Goal: Contribute content: Add original content to the website for others to see

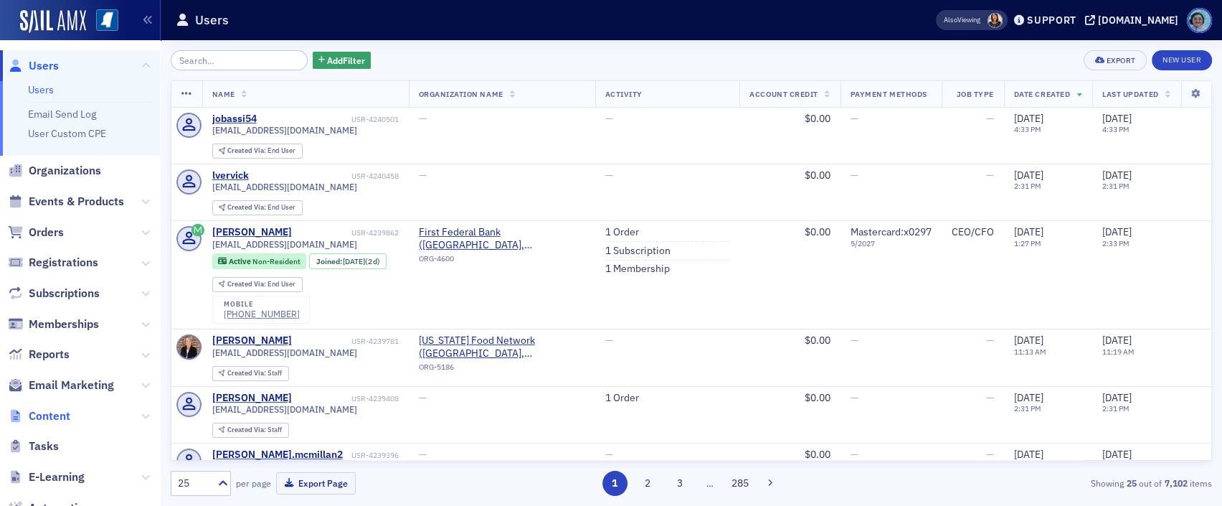
click at [59, 415] on span "Content" at bounding box center [50, 416] width 42 height 16
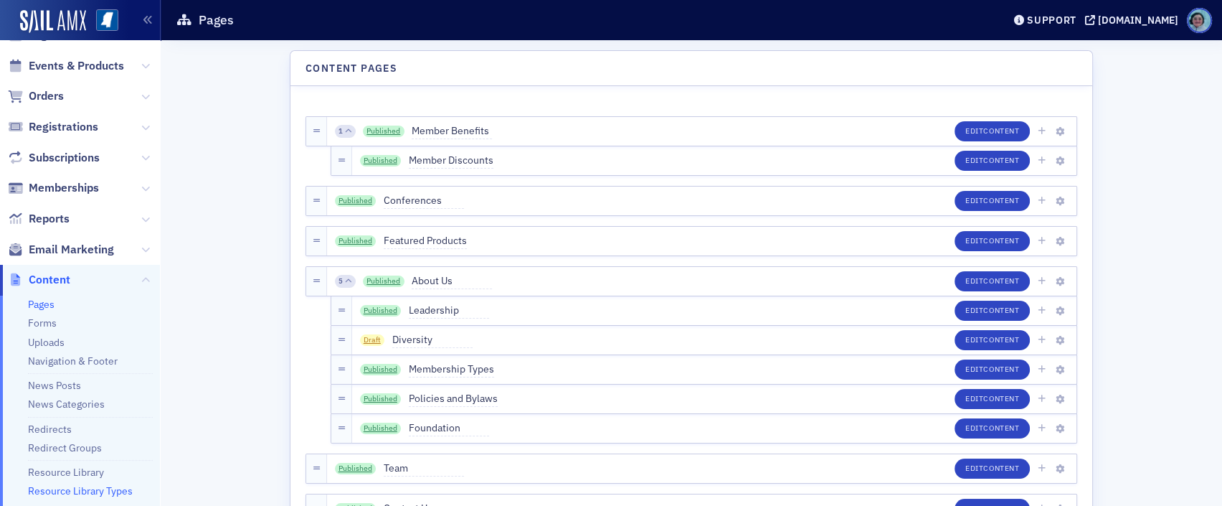
scroll to position [143, 0]
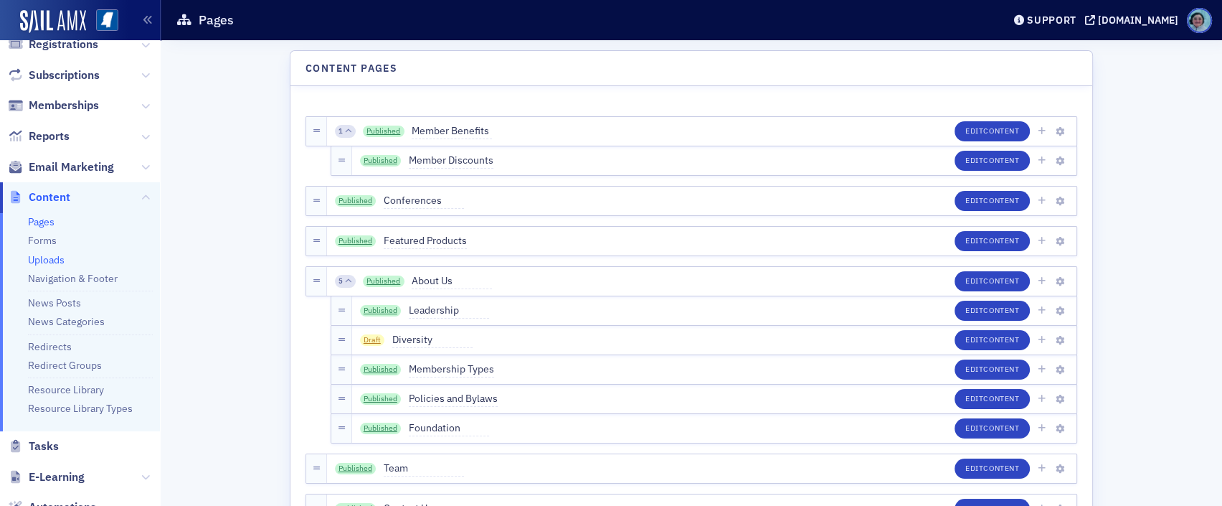
click at [46, 260] on link "Uploads" at bounding box center [46, 259] width 37 height 13
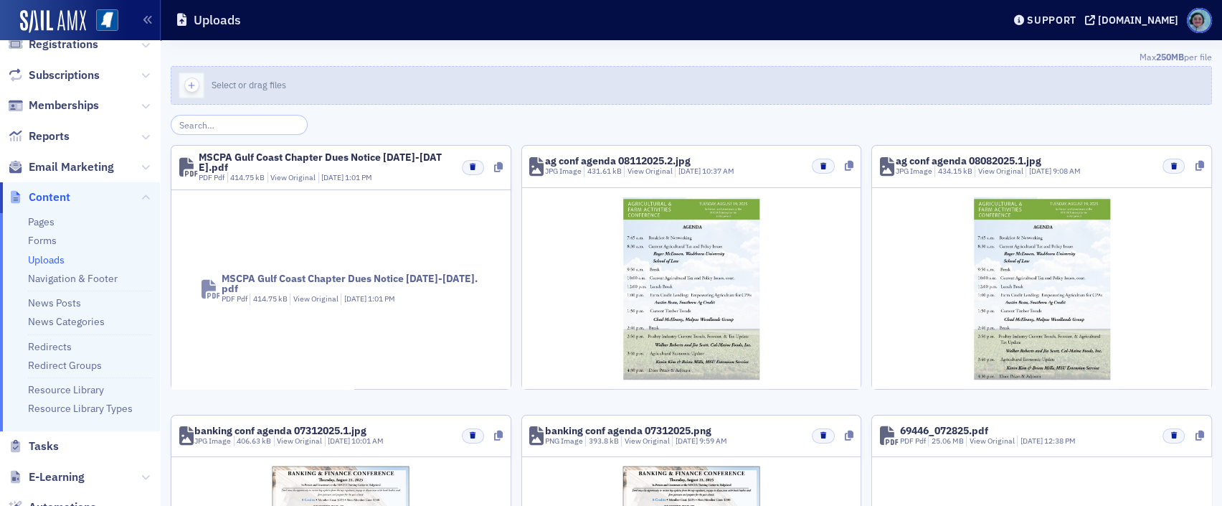
click at [251, 75] on button "Select or drag files" at bounding box center [691, 85] width 1041 height 39
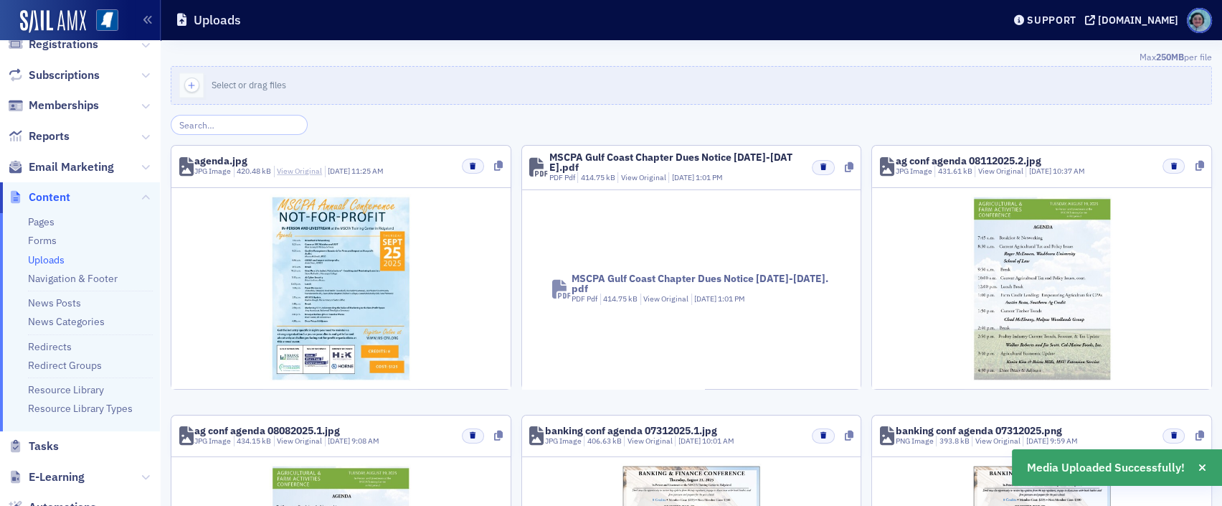
click at [290, 174] on link "View Original" at bounding box center [299, 171] width 45 height 10
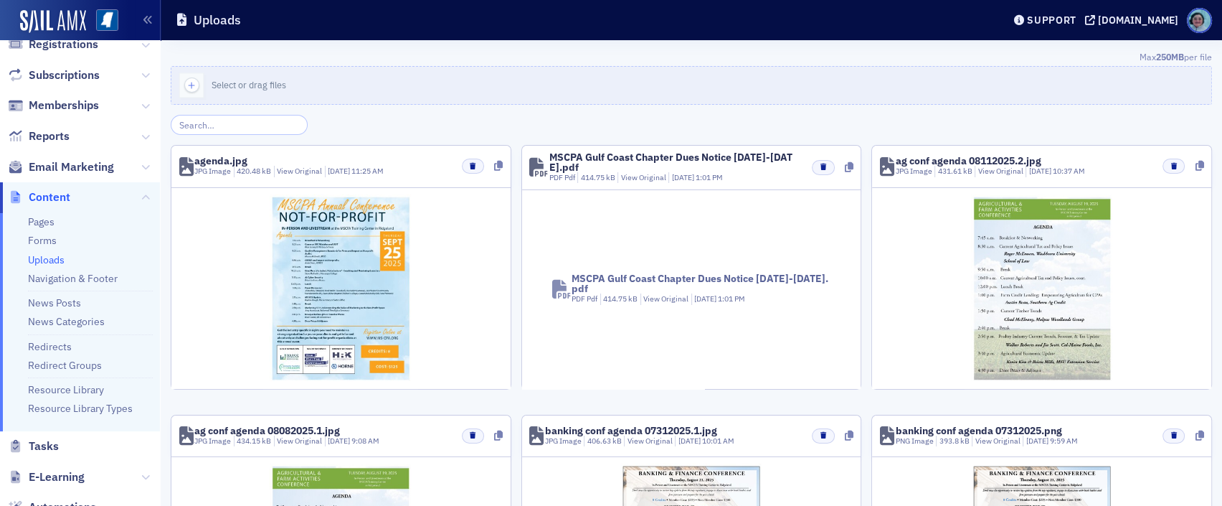
click at [1191, 242] on div at bounding box center [1041, 288] width 339 height 201
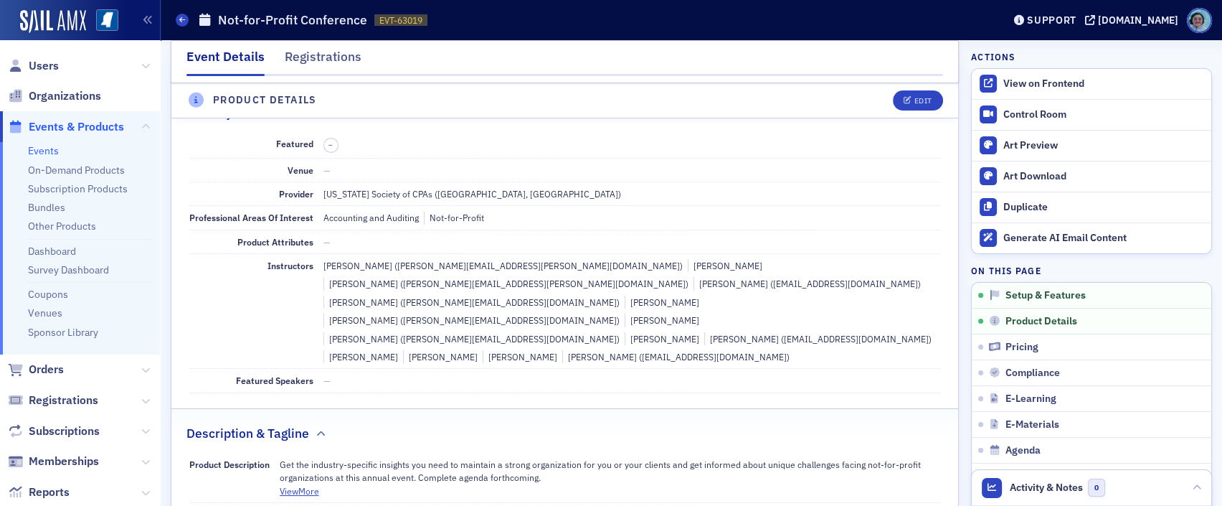
scroll to position [430, 0]
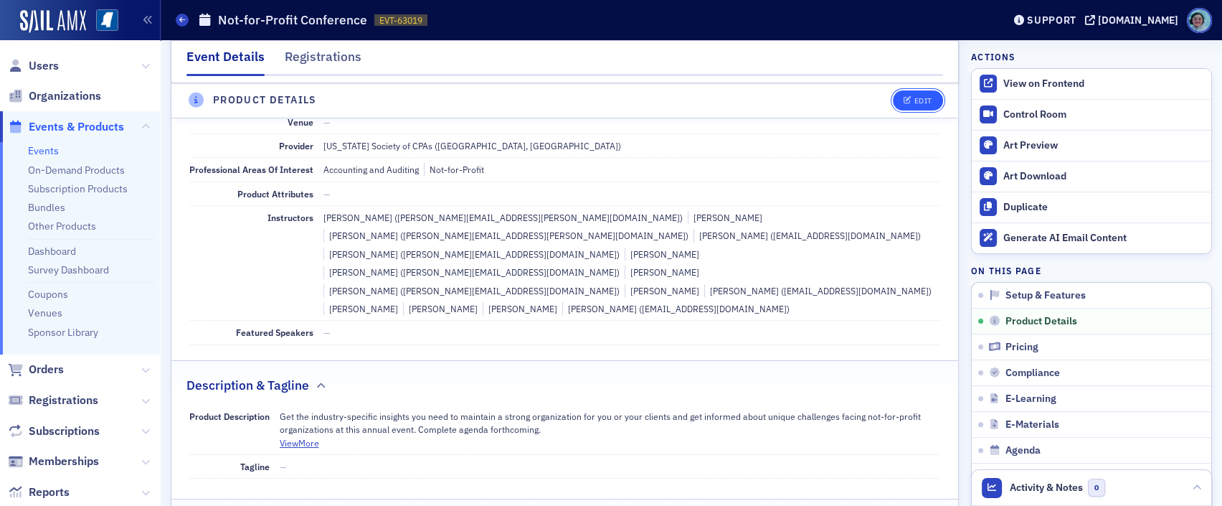
click at [904, 103] on span "Edit" at bounding box center [918, 101] width 28 height 8
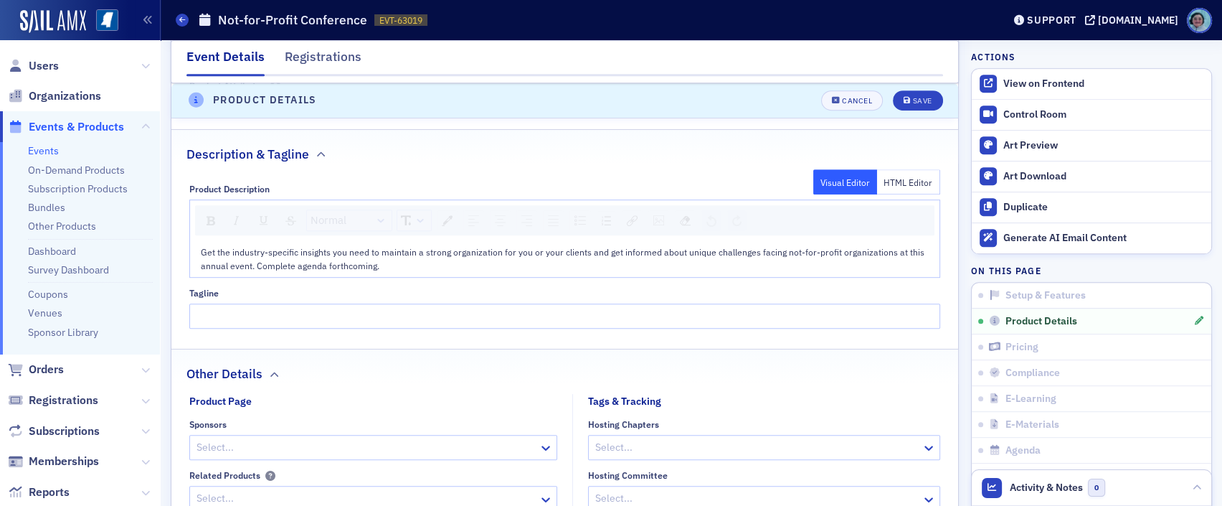
scroll to position [847, 0]
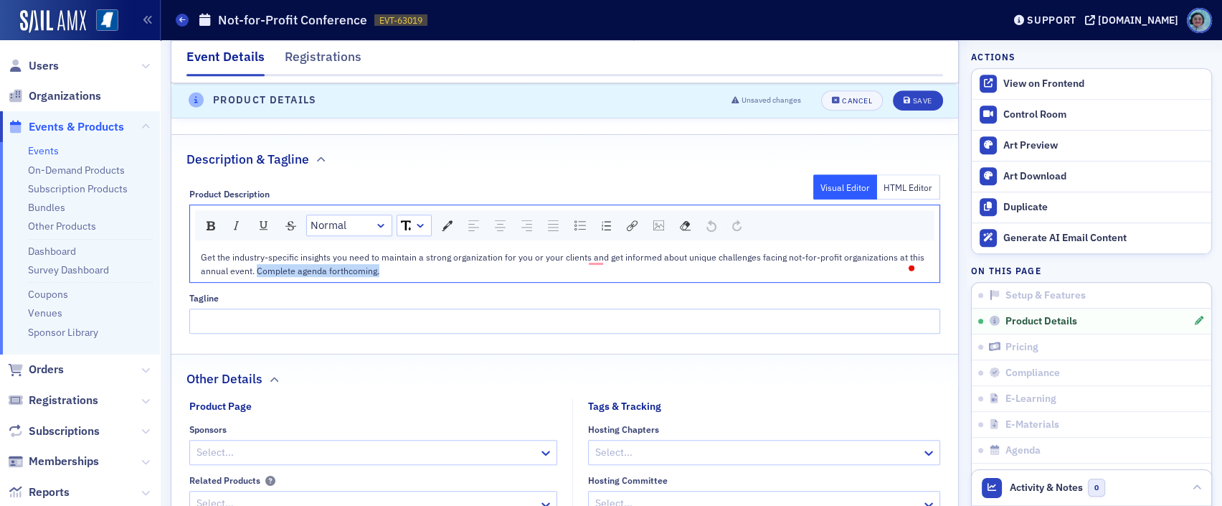
drag, startPoint x: 379, startPoint y: 186, endPoint x: 256, endPoint y: 193, distance: 122.9
click at [256, 250] on div "Get the industry-specific insights you need to maintain a strong organization f…" at bounding box center [565, 263] width 729 height 27
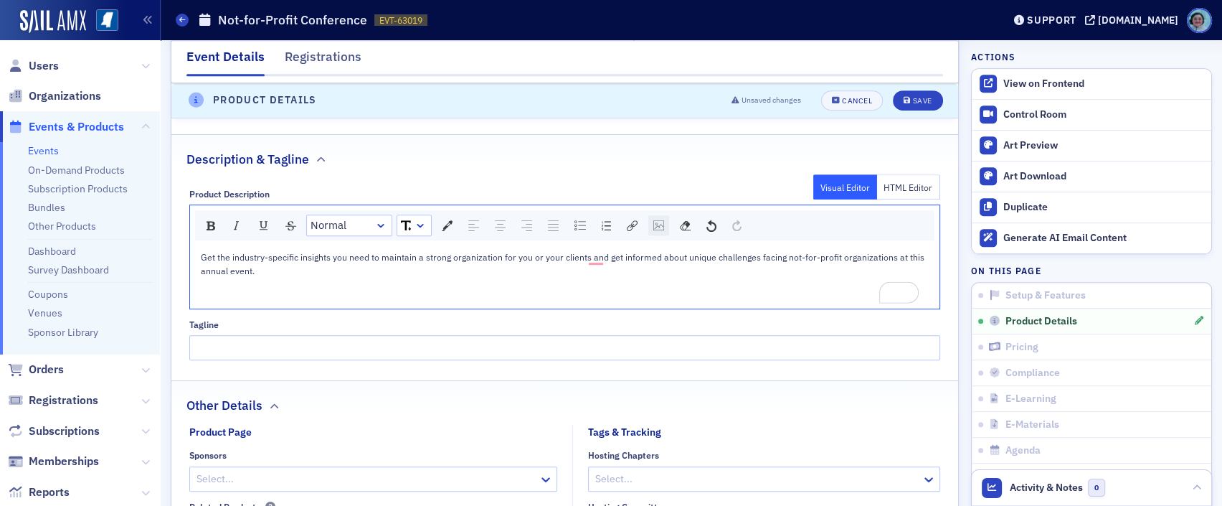
click at [660, 220] on img "rdw-image-control" at bounding box center [658, 225] width 11 height 10
click at [724, 270] on input "rdw-image-control" at bounding box center [734, 282] width 146 height 25
paste input "https://cdn.sailamx.com/12/cms_uploads/09ce3c5fe952c1b21211e3f0ae3bb757/agenda.…"
type input "https://cdn.sailamx.com/12/cms_uploads/09ce3c5fe952c1b21211e3f0ae3bb757/agenda.…"
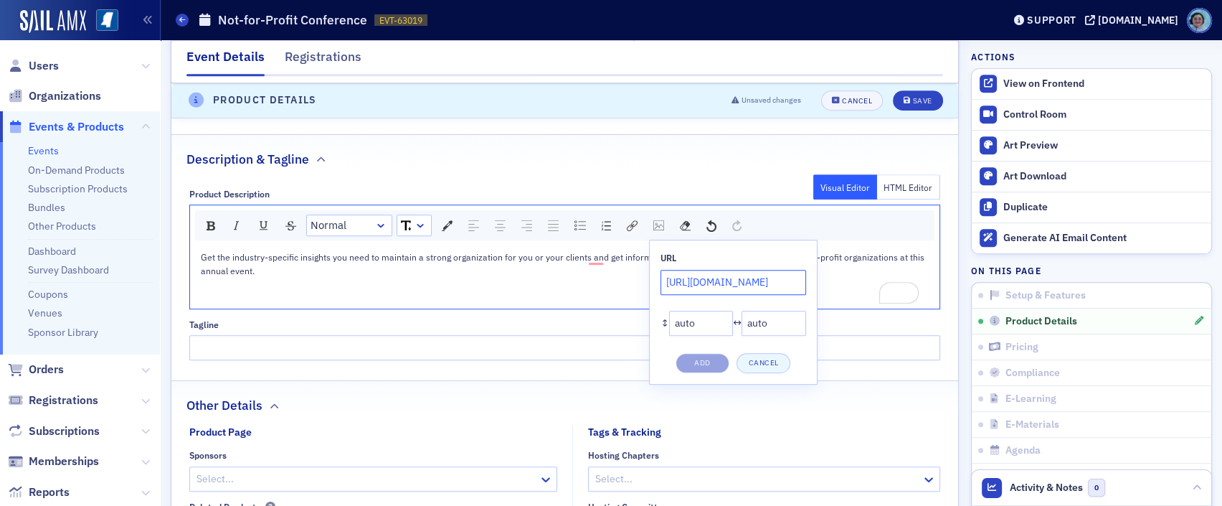
scroll to position [0, 290]
click at [711, 353] on button "Add" at bounding box center [703, 363] width 54 height 20
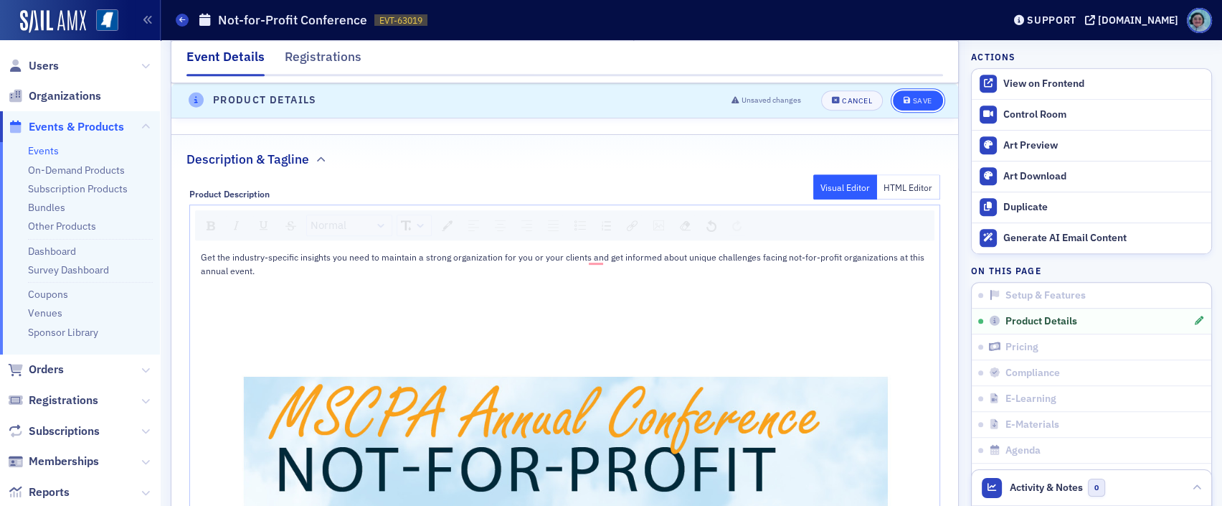
click at [904, 105] on button "Save" at bounding box center [917, 100] width 49 height 20
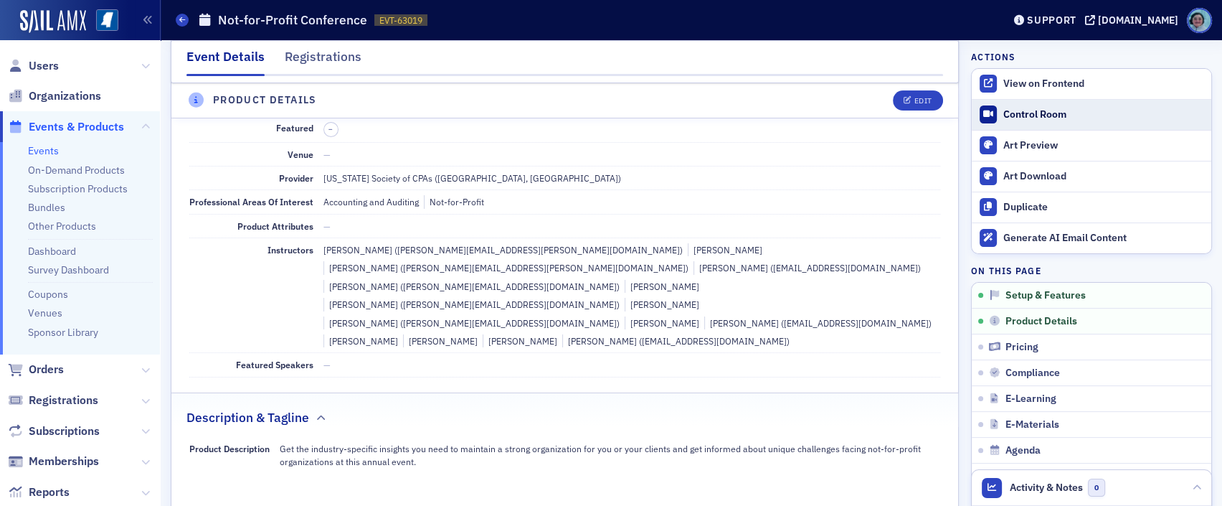
scroll to position [345, 0]
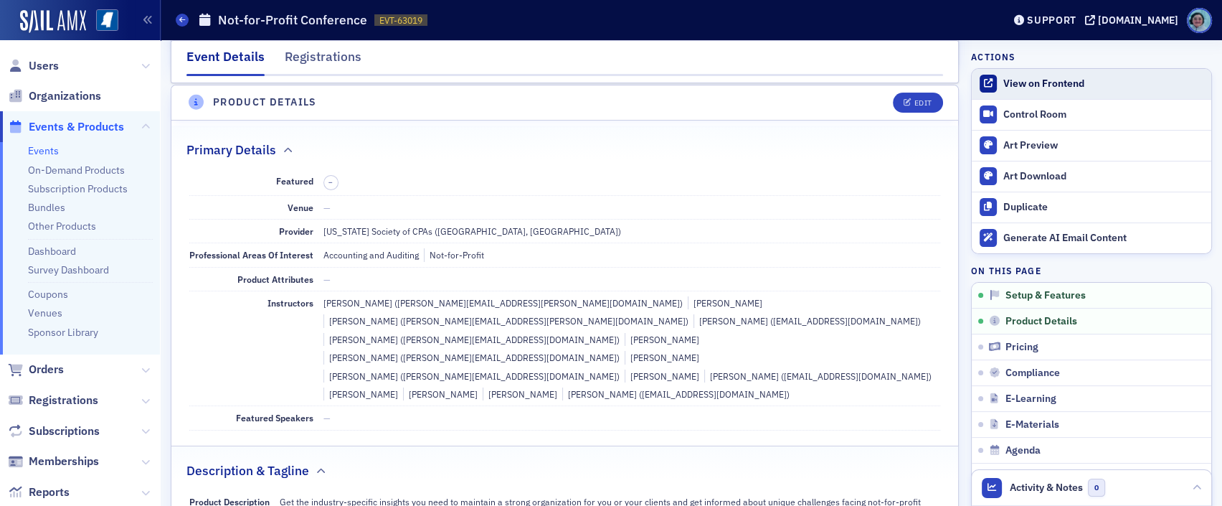
click at [1039, 78] on div "View on Frontend" at bounding box center [1103, 83] width 201 height 13
